Goal: Task Accomplishment & Management: Use online tool/utility

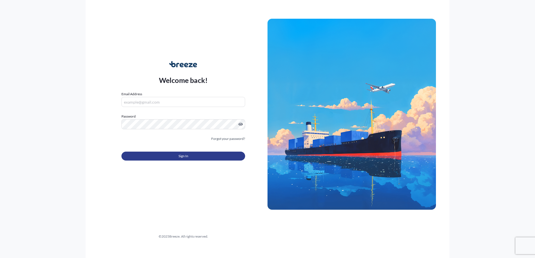
type input "[PERSON_NAME][EMAIL_ADDRESS][PERSON_NAME][DOMAIN_NAME]"
click at [157, 157] on button "Sign In" at bounding box center [183, 156] width 124 height 9
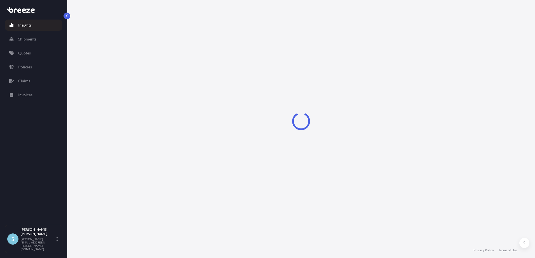
select select "2025"
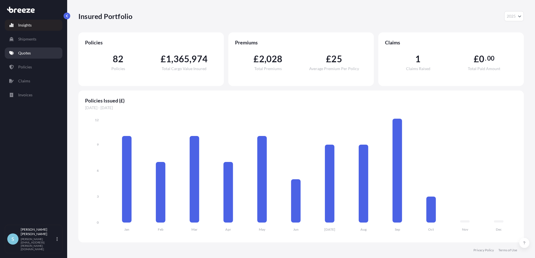
click at [22, 51] on p "Quotes" at bounding box center [24, 53] width 13 height 6
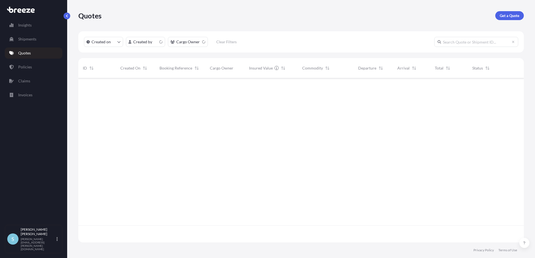
scroll to position [163, 441]
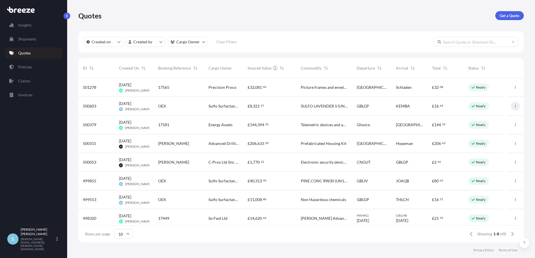
click at [513, 106] on icon "button" at bounding box center [514, 106] width 3 height 3
click at [493, 116] on p "Duplicate quote" at bounding box center [489, 118] width 28 height 6
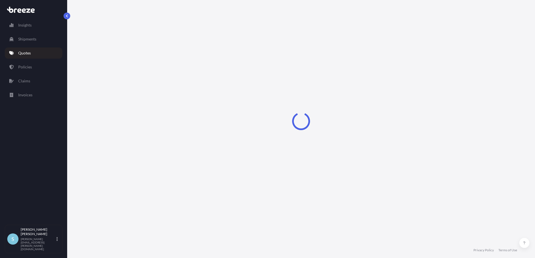
select select "Road"
select select "Sea"
select select "1"
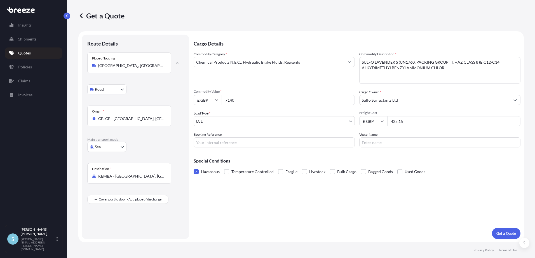
drag, startPoint x: 239, startPoint y: 100, endPoint x: 221, endPoint y: 101, distance: 18.2
click at [221, 101] on div "£ GBP 7140" at bounding box center [273, 100] width 161 height 10
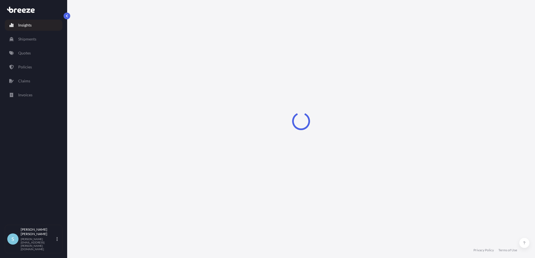
select select "2025"
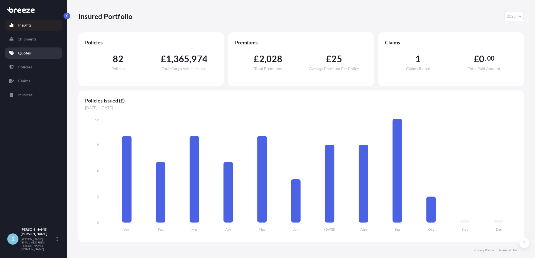
click at [26, 53] on p "Quotes" at bounding box center [24, 53] width 13 height 6
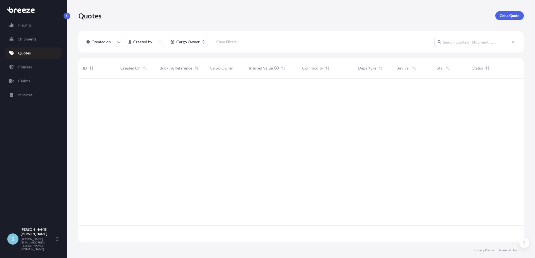
scroll to position [163, 441]
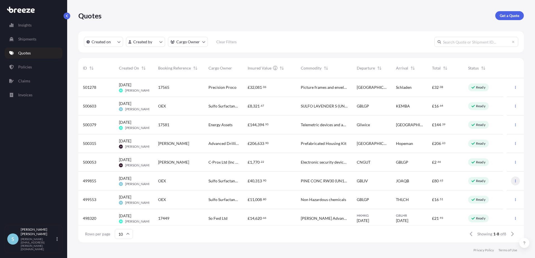
click at [511, 179] on button "button" at bounding box center [515, 181] width 9 height 9
click at [485, 191] on p "Duplicate quote" at bounding box center [489, 193] width 28 height 6
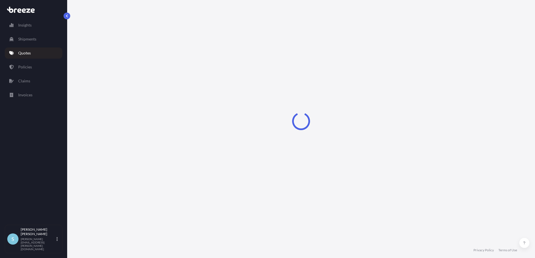
select select "Road"
select select "Sea"
select select "2"
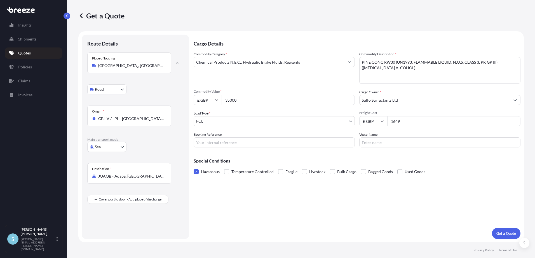
drag, startPoint x: 246, startPoint y: 100, endPoint x: 199, endPoint y: 99, distance: 47.3
click at [205, 101] on div "£ GBP 35000" at bounding box center [273, 100] width 161 height 10
type input "190000"
click at [227, 143] on input "Booking Reference" at bounding box center [273, 143] width 161 height 10
type input "OEX"
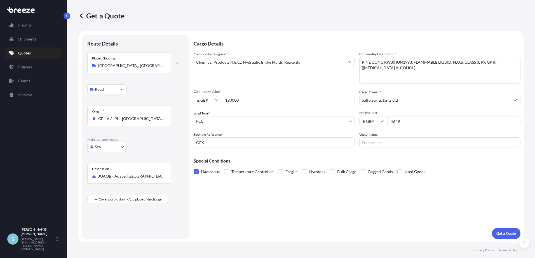
click at [419, 123] on input "1649" at bounding box center [453, 121] width 133 height 10
click at [503, 233] on p "Get a Quote" at bounding box center [506, 234] width 20 height 6
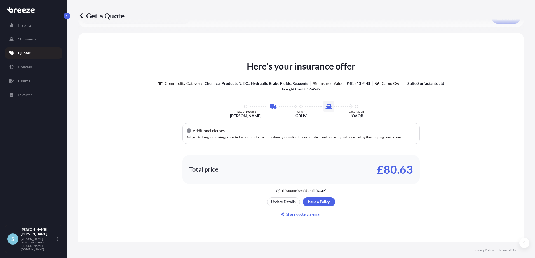
scroll to position [252, 0]
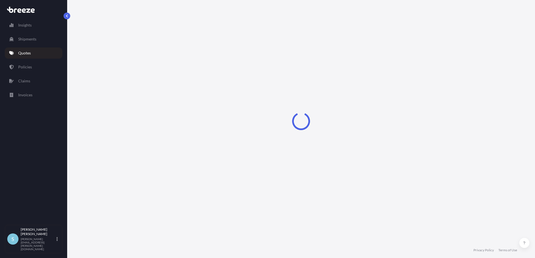
select select "Road"
select select "Sea"
select select "2"
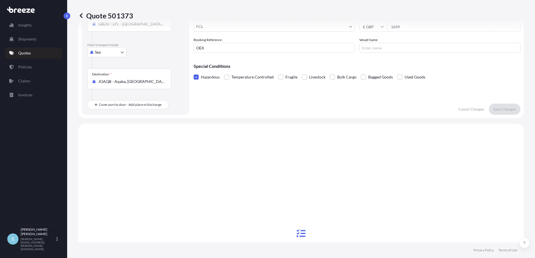
scroll to position [191, 0]
